Goal: Task Accomplishment & Management: Use online tool/utility

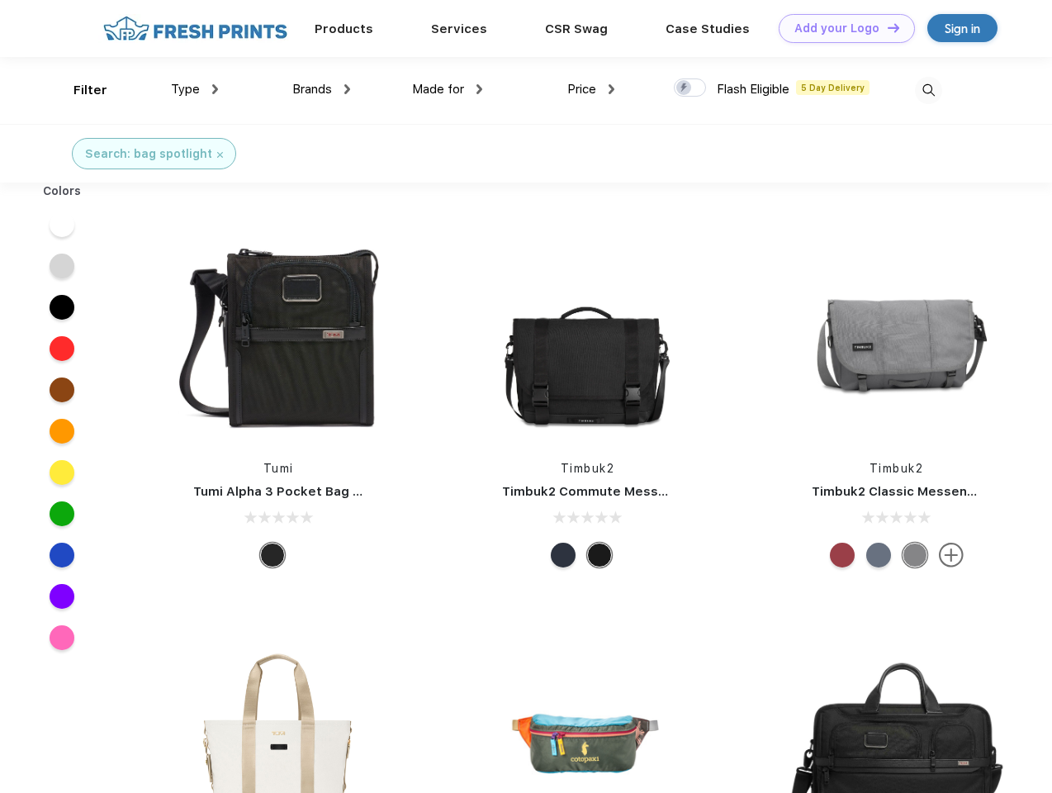
click at [841, 28] on link "Add your Logo Design Tool" at bounding box center [847, 28] width 136 height 29
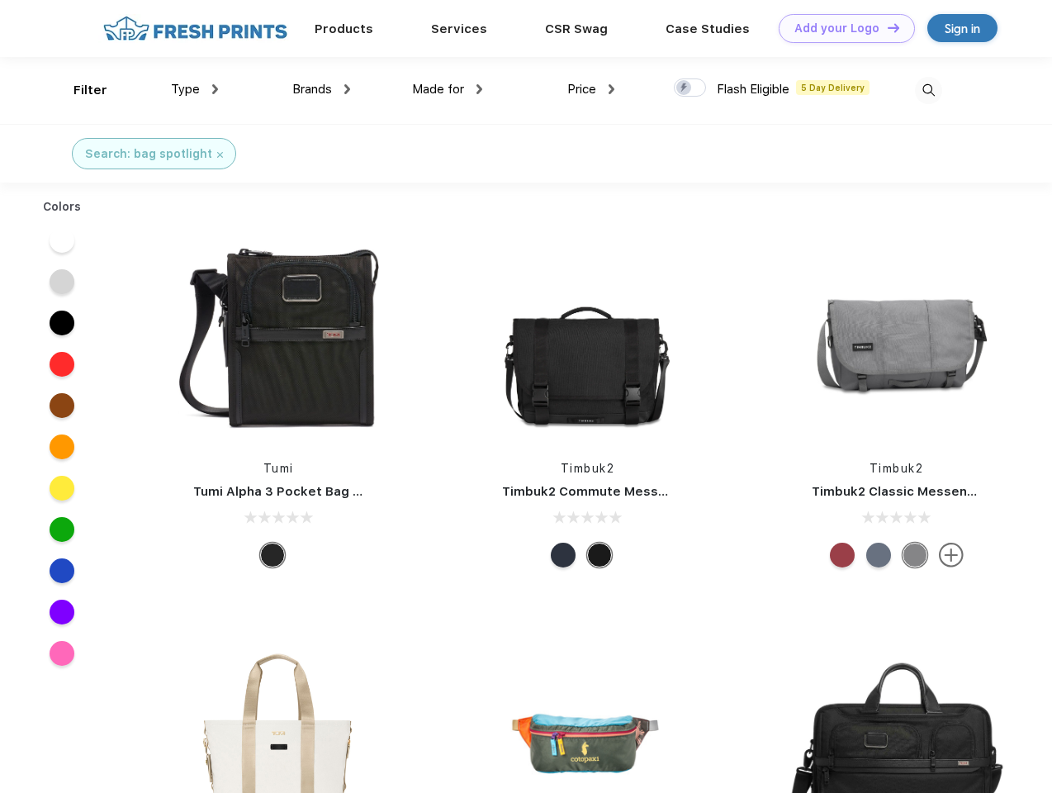
click at [0, 0] on div "Design Tool" at bounding box center [0, 0] width 0 height 0
click at [886, 27] on link "Add your Logo Design Tool" at bounding box center [847, 28] width 136 height 29
click at [79, 90] on div "Filter" at bounding box center [90, 90] width 34 height 19
click at [195, 89] on span "Type" at bounding box center [185, 89] width 29 height 15
click at [321, 89] on span "Brands" at bounding box center [312, 89] width 40 height 15
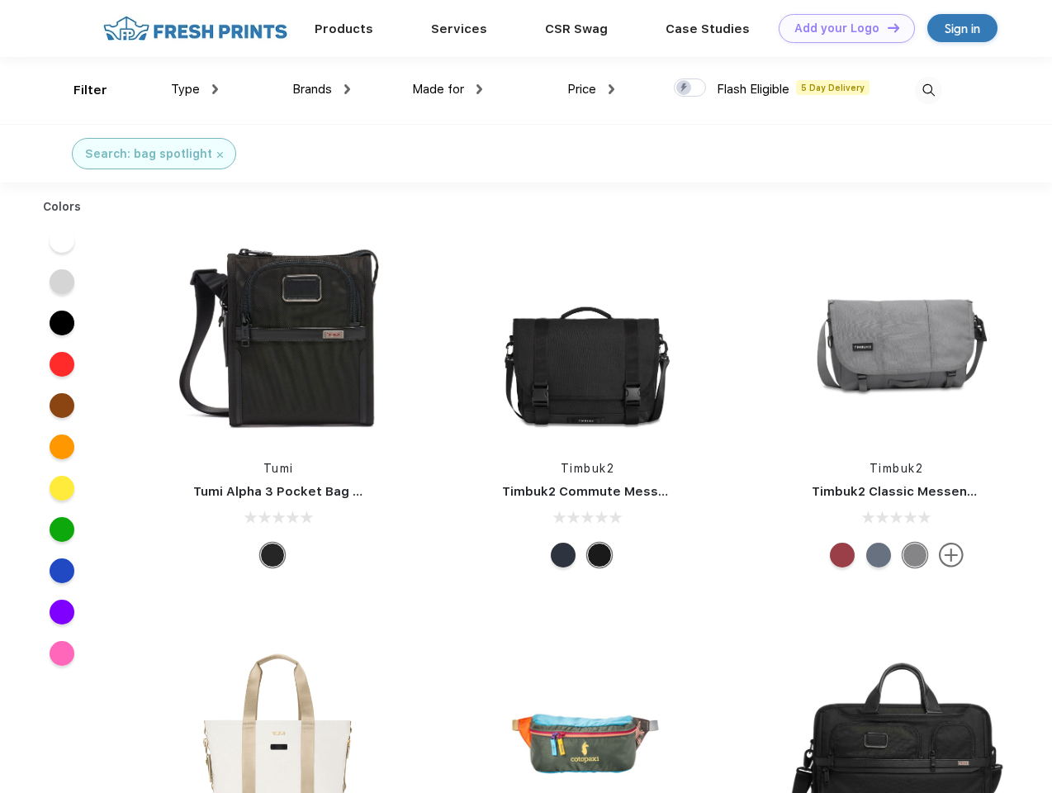
click at [448, 89] on span "Made for" at bounding box center [438, 89] width 52 height 15
click at [591, 89] on span "Price" at bounding box center [581, 89] width 29 height 15
click at [690, 88] on div at bounding box center [690, 87] width 32 height 18
click at [685, 88] on input "checkbox" at bounding box center [679, 83] width 11 height 11
click at [928, 90] on img at bounding box center [928, 90] width 27 height 27
